Goal: Task Accomplishment & Management: Manage account settings

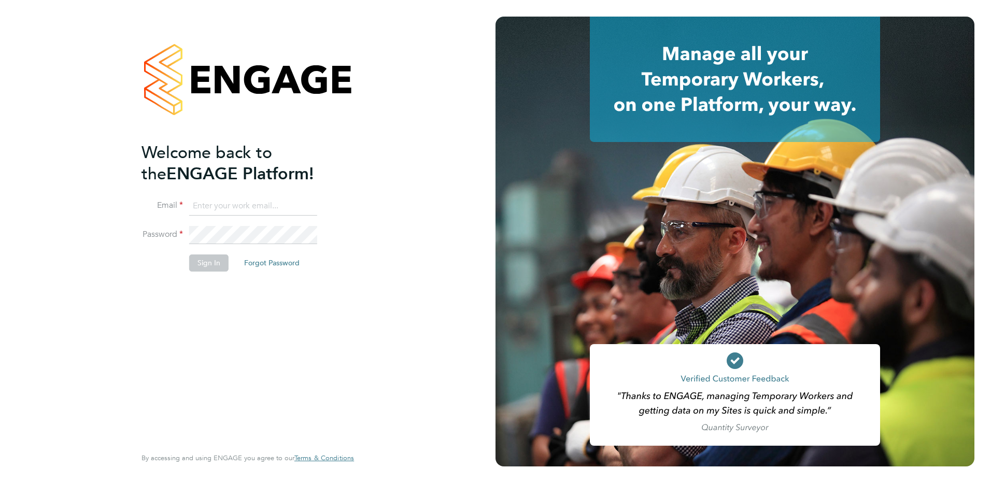
type input "adrian.morris@brightonandhovealbion.com"
click at [198, 264] on button "Sign In" at bounding box center [208, 262] width 39 height 17
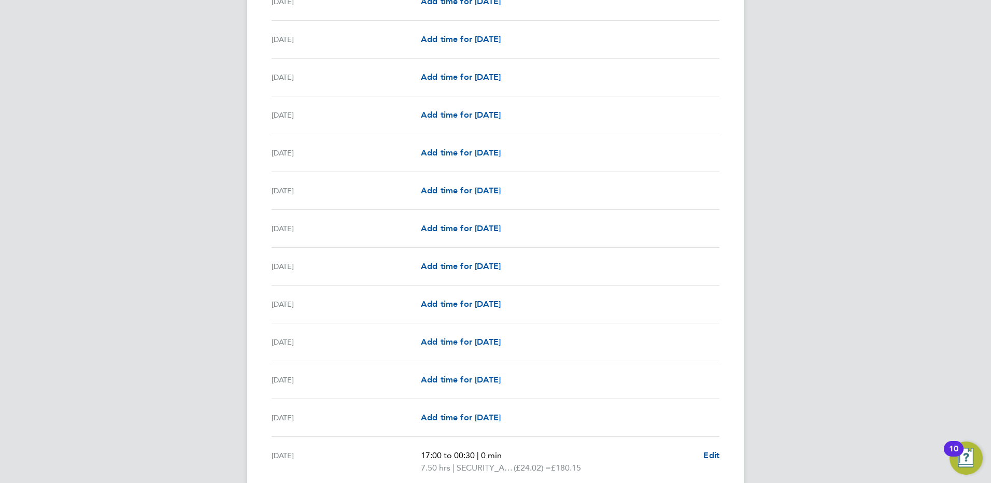
scroll to position [1132, 0]
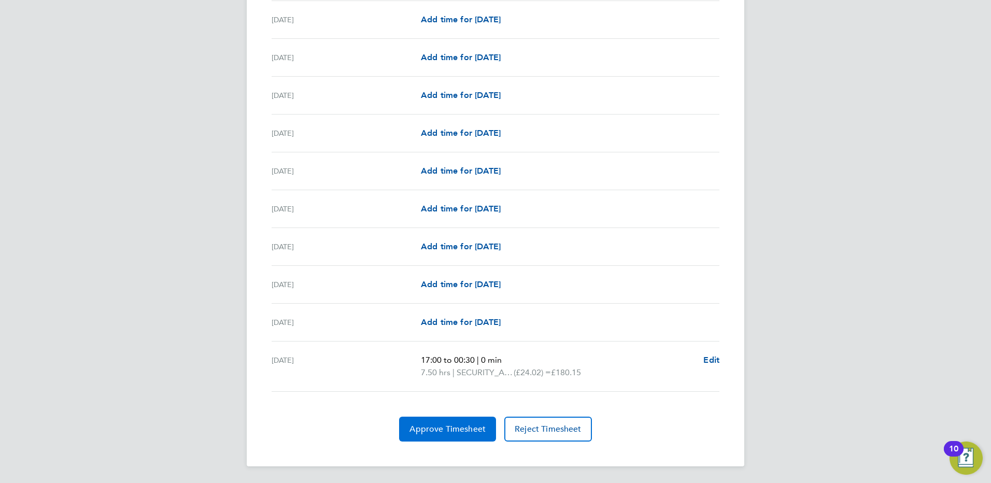
click at [466, 425] on span "Approve Timesheet" at bounding box center [447, 429] width 76 height 10
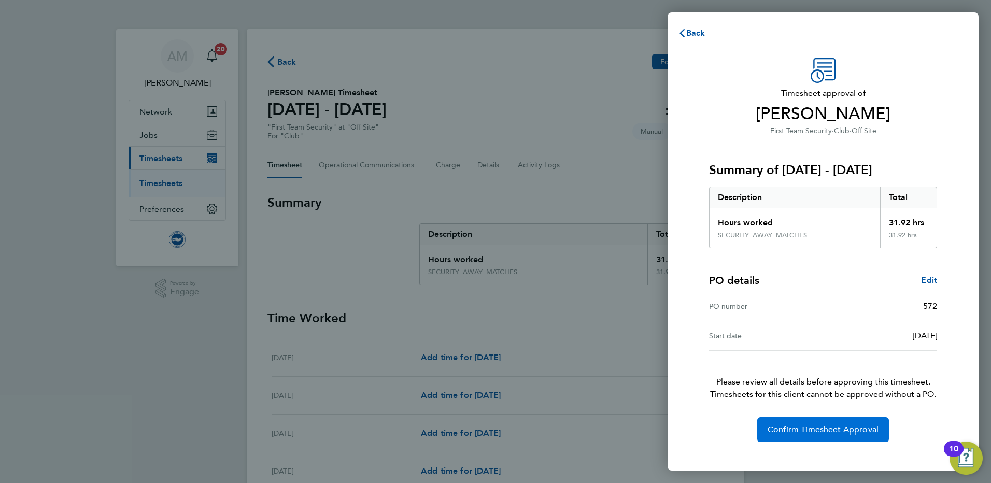
click at [827, 425] on span "Confirm Timesheet Approval" at bounding box center [823, 430] width 111 height 10
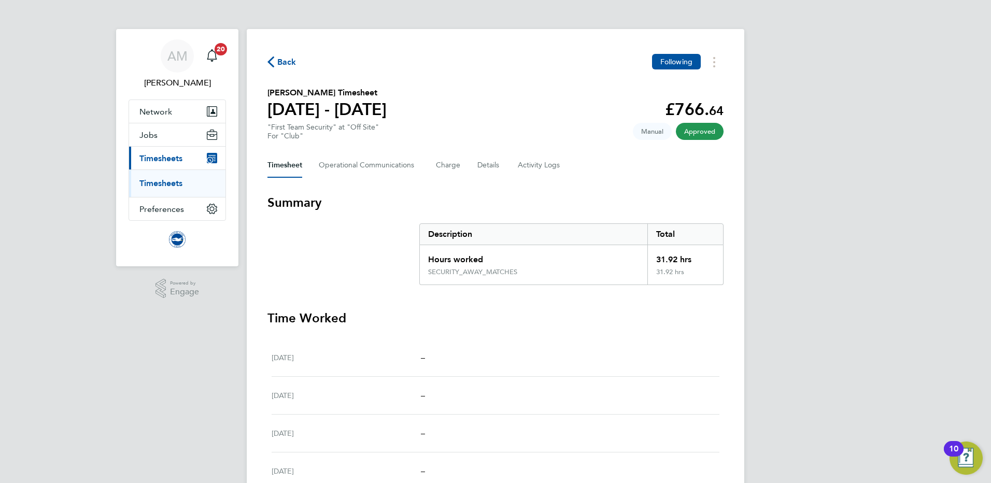
click at [275, 61] on span "Back" at bounding box center [281, 61] width 29 height 10
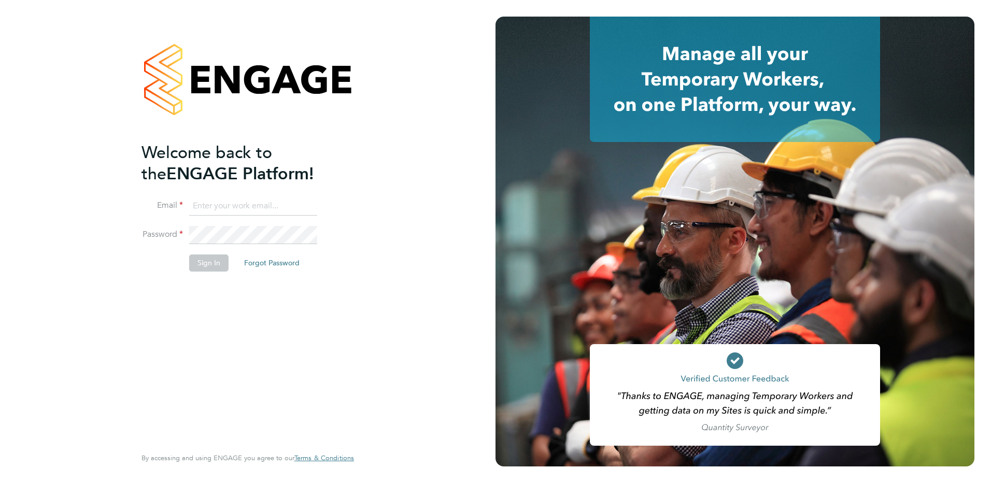
type input "adrian.morris@brightonandhovealbion.com"
click at [197, 265] on button "Sign In" at bounding box center [208, 262] width 39 height 17
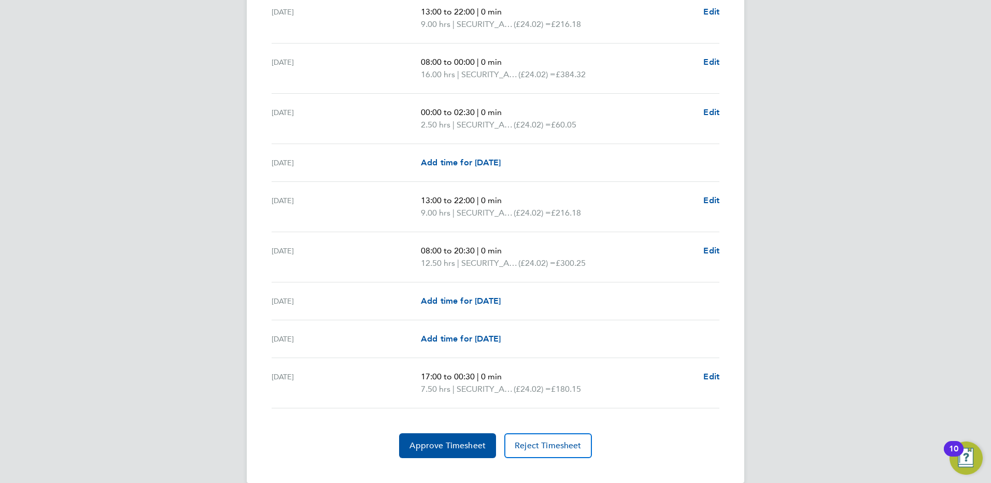
scroll to position [1157, 0]
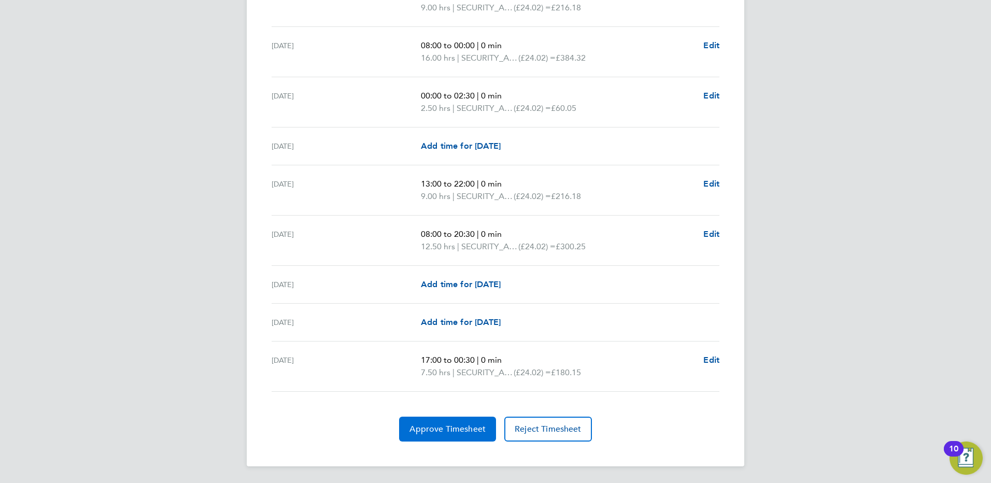
click at [462, 424] on span "Approve Timesheet" at bounding box center [447, 429] width 76 height 10
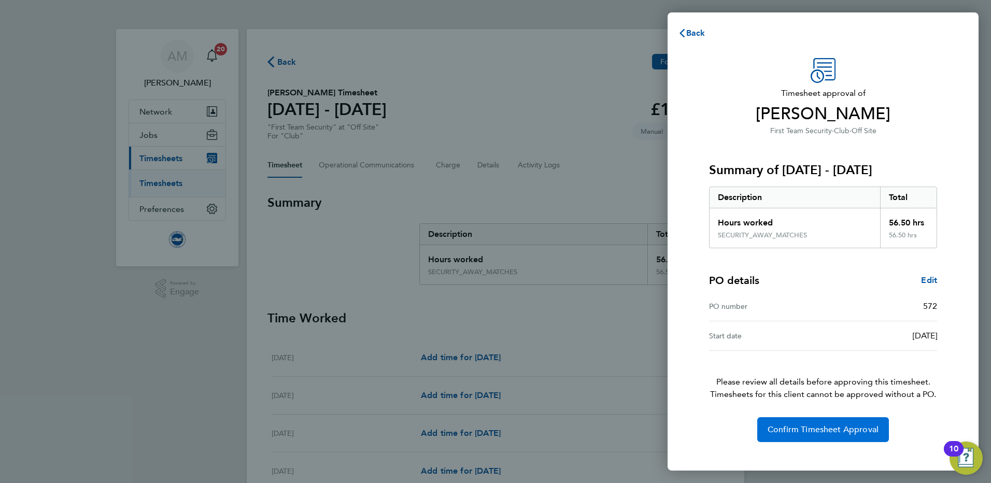
click at [816, 425] on span "Confirm Timesheet Approval" at bounding box center [823, 430] width 111 height 10
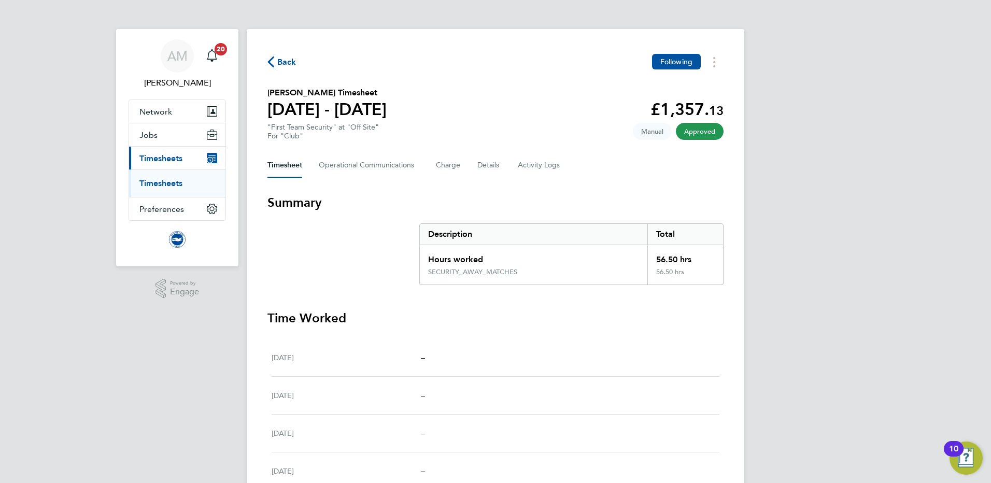
click at [286, 61] on span "Back" at bounding box center [286, 62] width 19 height 12
